Goal: Information Seeking & Learning: Learn about a topic

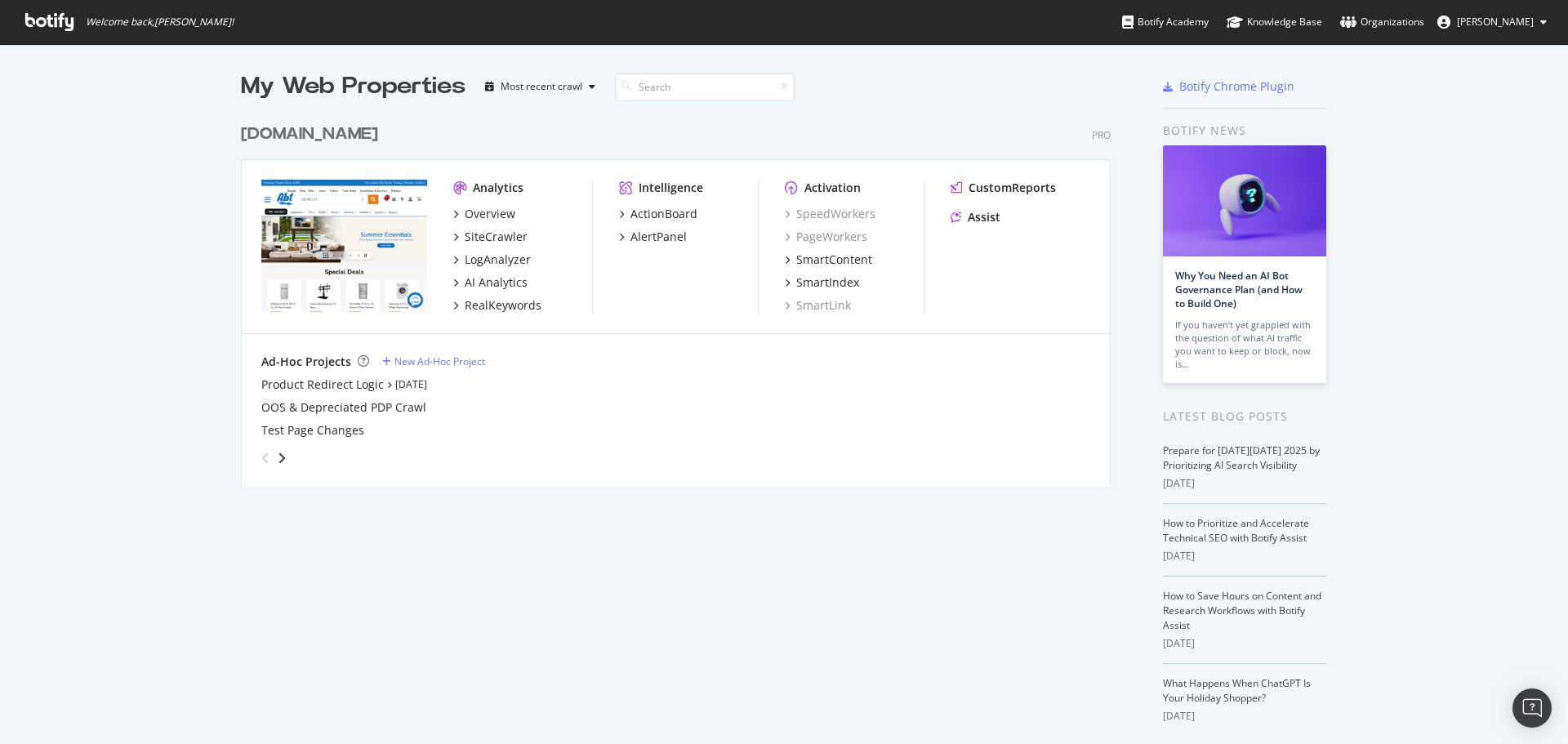
scroll to position [732, 1543]
click at [501, 310] on div "RealKeywords" at bounding box center [502, 305] width 77 height 16
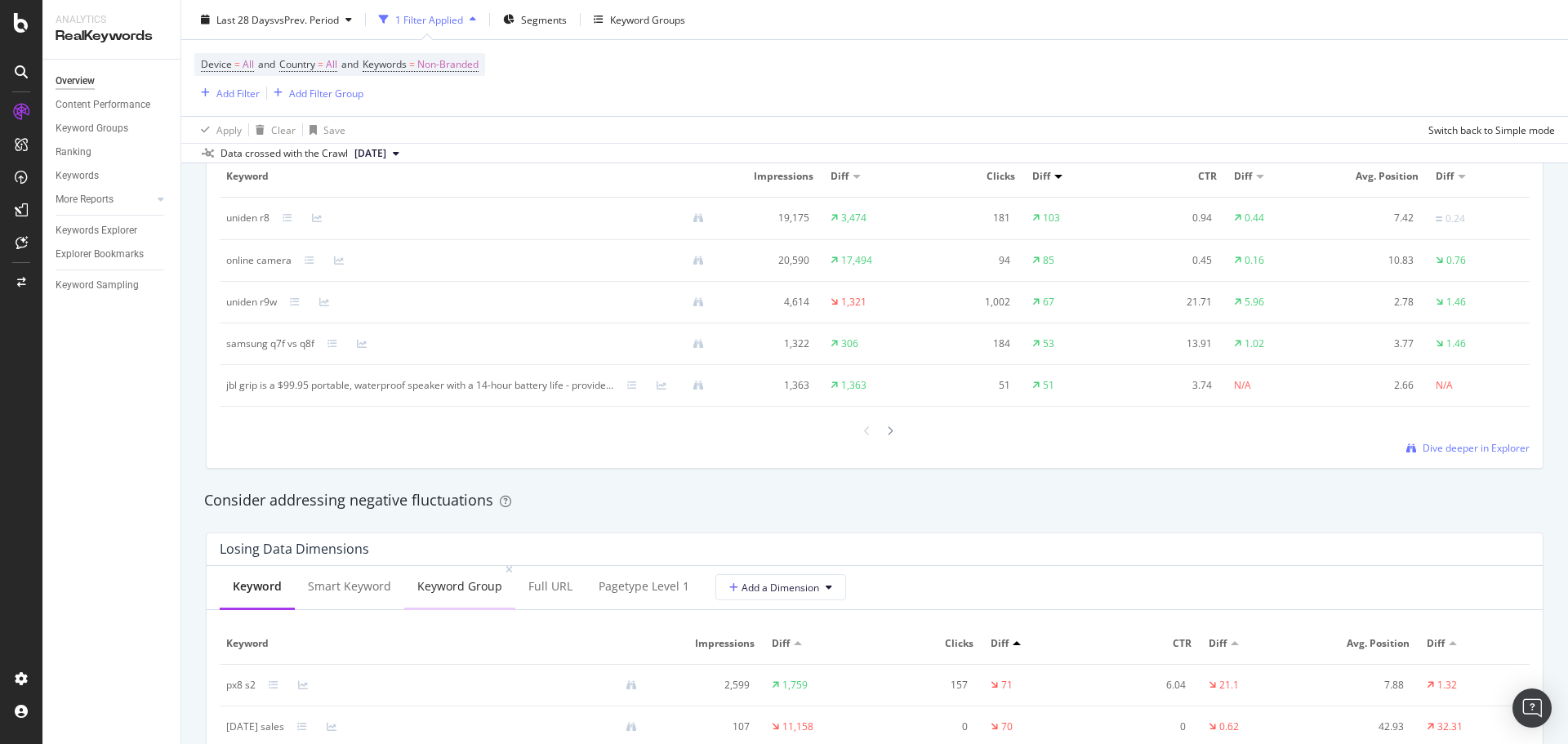
scroll to position [1716, 0]
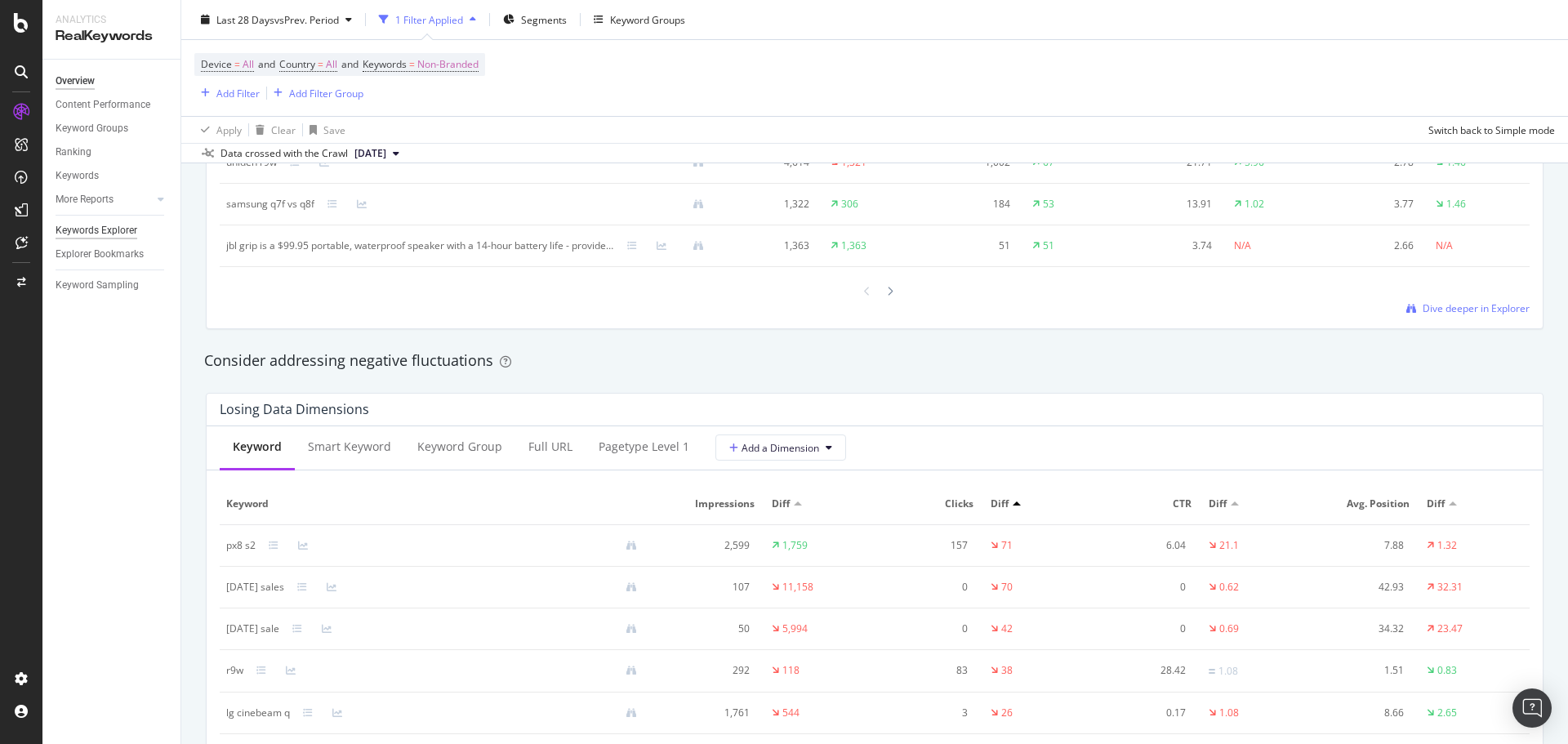
click at [75, 233] on div "Keywords Explorer" at bounding box center [96, 231] width 82 height 17
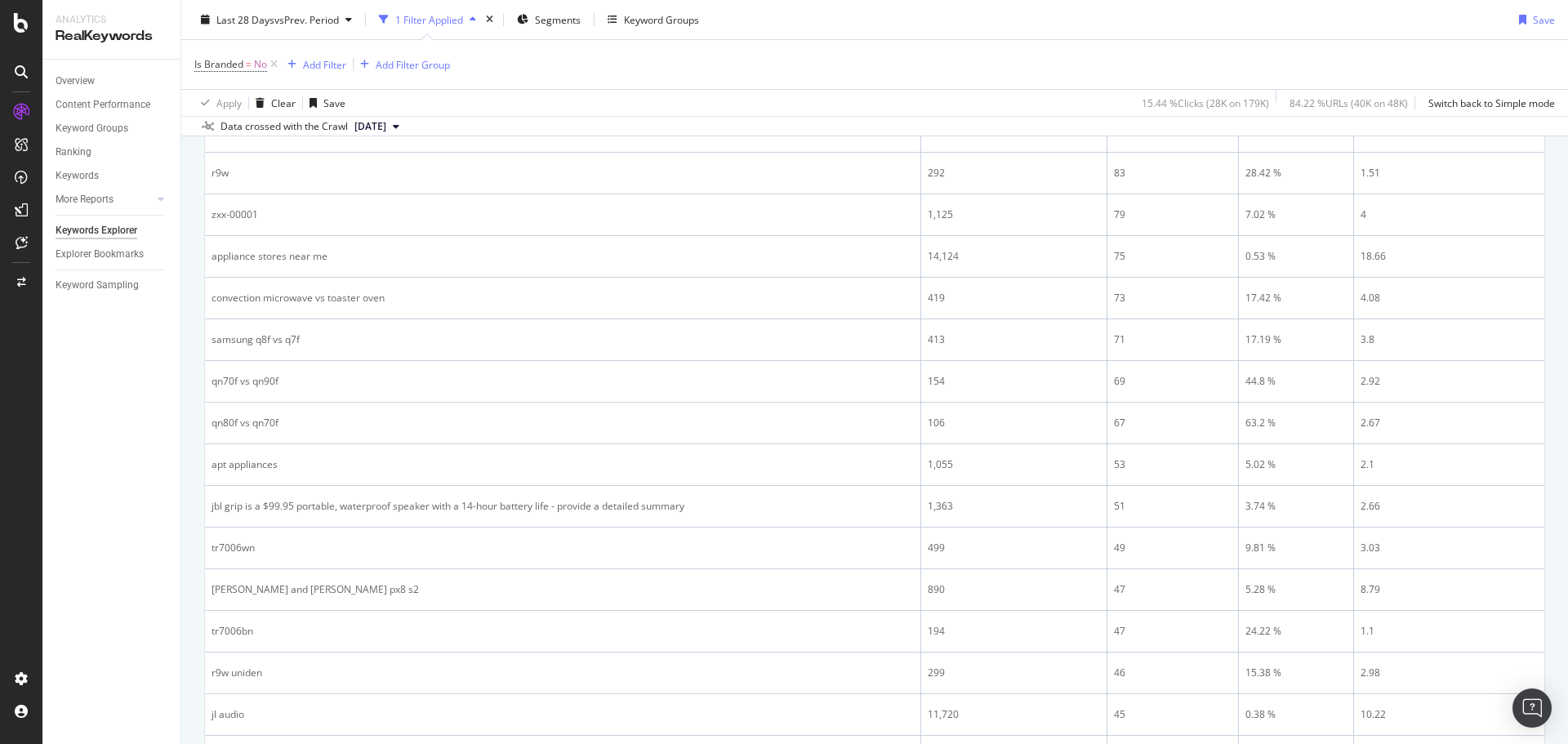
scroll to position [1062, 0]
